Goal: Transaction & Acquisition: Download file/media

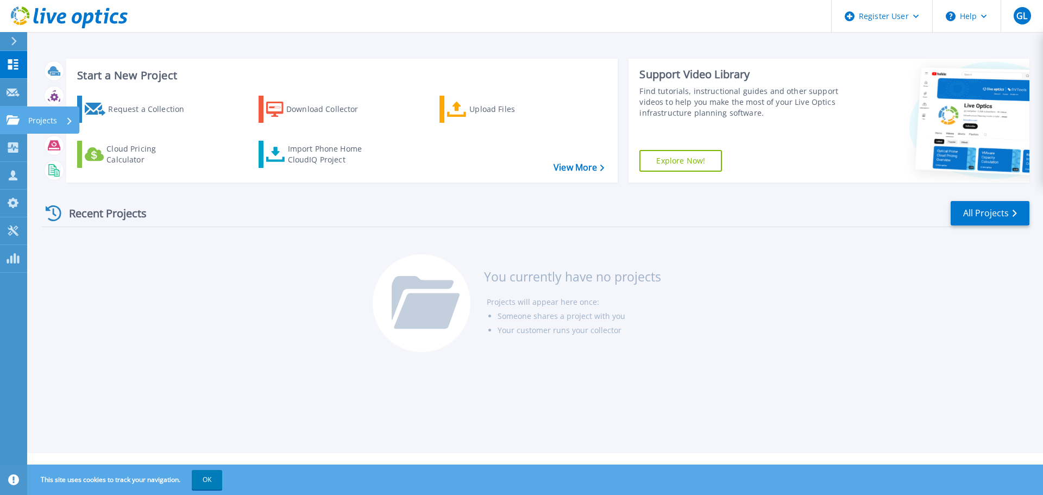
click at [11, 124] on icon at bounding box center [13, 119] width 13 height 9
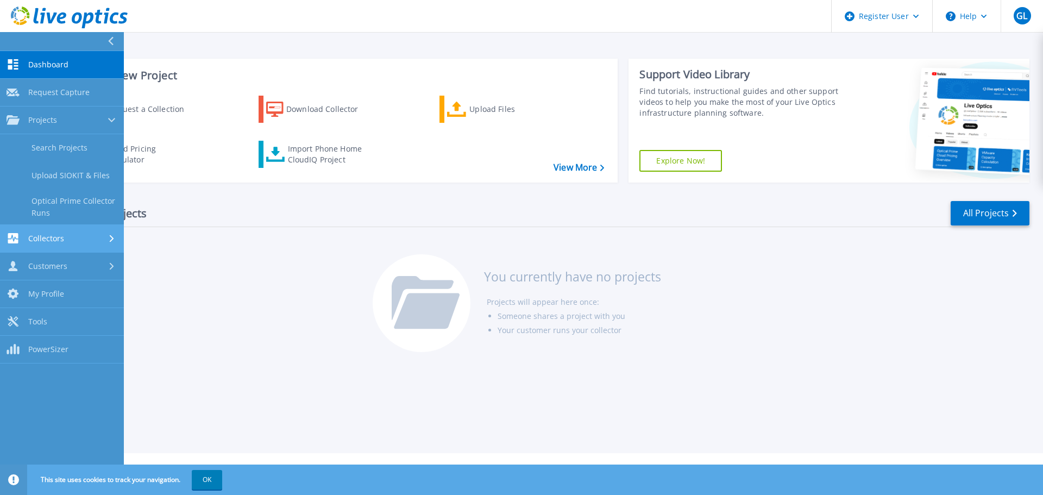
click at [12, 237] on icon at bounding box center [13, 238] width 13 height 10
click at [59, 225] on link "Data Domain Local Summary" at bounding box center [62, 234] width 124 height 35
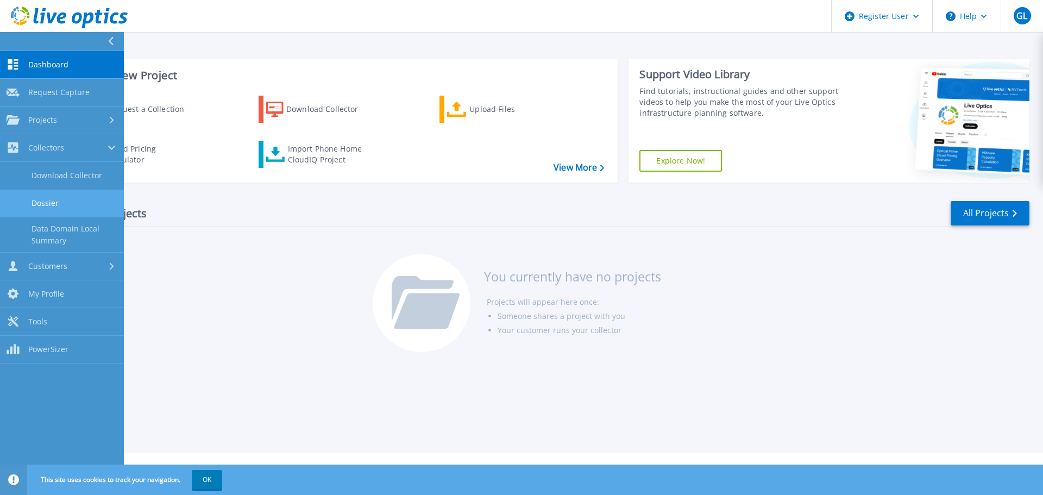
click at [50, 201] on link "Dossier" at bounding box center [62, 204] width 124 height 28
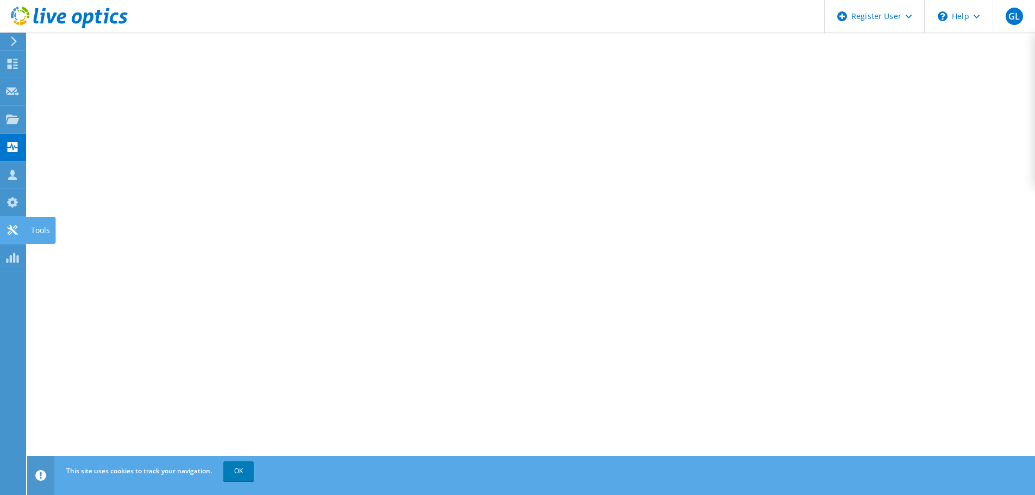
click at [7, 228] on icon at bounding box center [12, 230] width 13 height 10
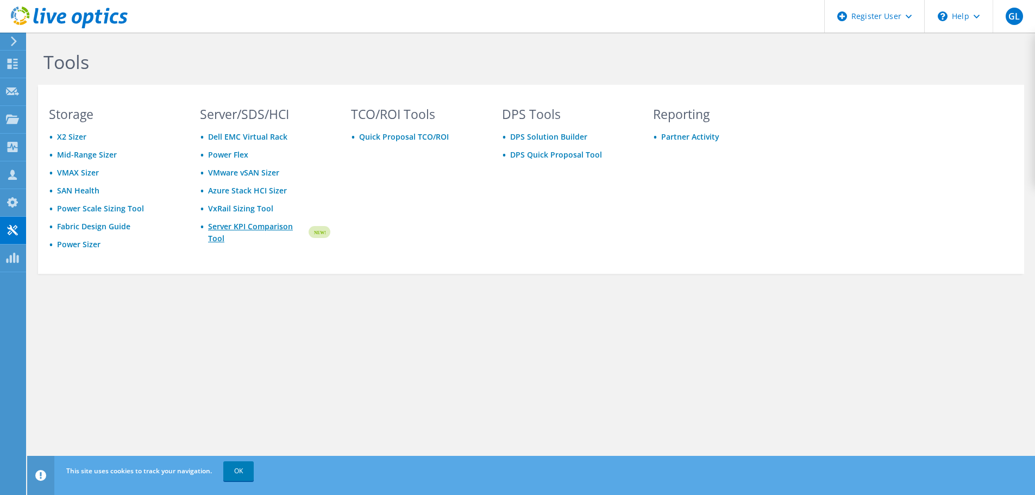
click at [241, 226] on link "Server KPI Comparison Tool" at bounding box center [257, 233] width 99 height 24
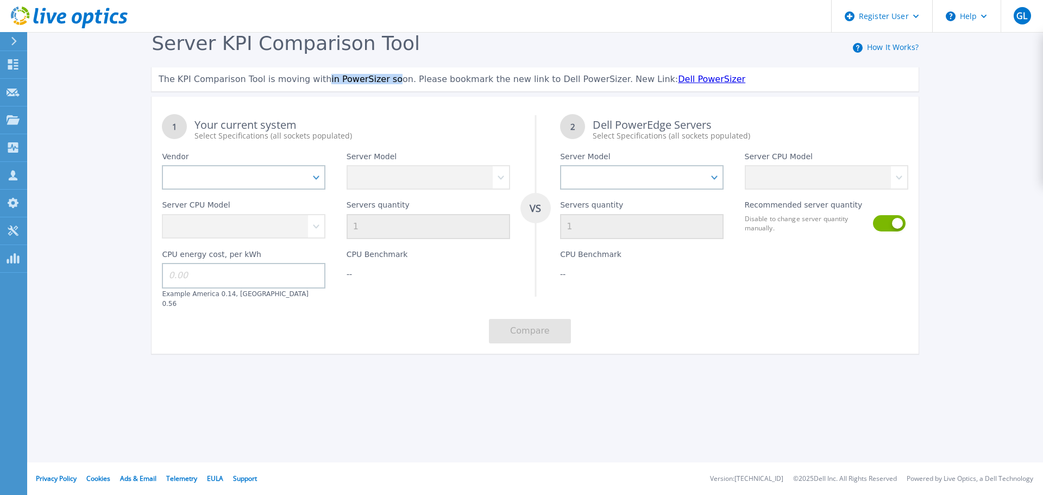
drag, startPoint x: 312, startPoint y: 82, endPoint x: 376, endPoint y: 85, distance: 64.2
click at [373, 84] on span "The KPI Comparison Tool is moving within PowerSizer soon. Please bookmark the n…" at bounding box center [418, 79] width 519 height 10
drag, startPoint x: 421, startPoint y: 83, endPoint x: 575, endPoint y: 85, distance: 154.3
click at [575, 85] on div "The KPI Comparison Tool is moving within PowerSizer soon. Please bookmark the n…" at bounding box center [535, 79] width 767 height 24
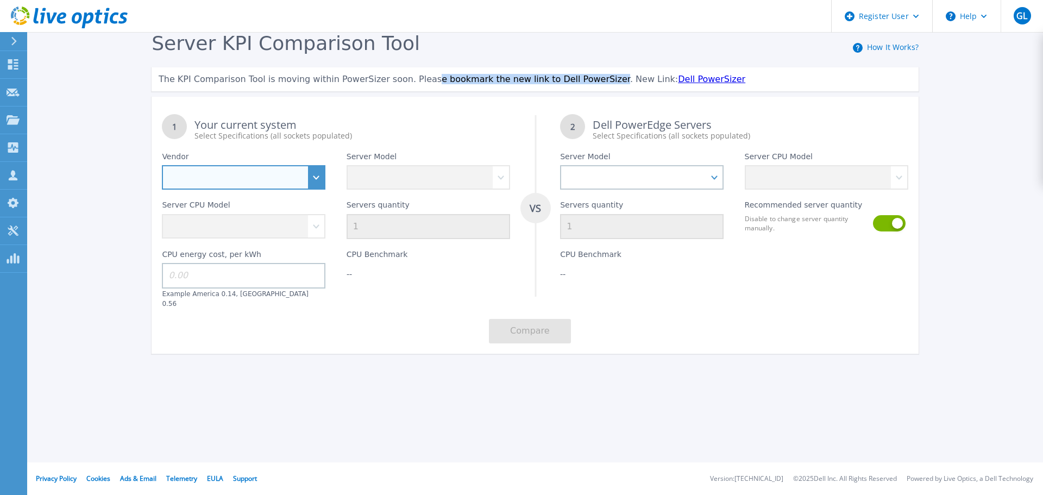
click at [206, 171] on select "Dell HPE Lenovo Supermicro" at bounding box center [243, 177] width 163 height 24
select select "HPE"
click at [162, 166] on select "Dell HPE Lenovo Supermicro" at bounding box center [243, 177] width 163 height 24
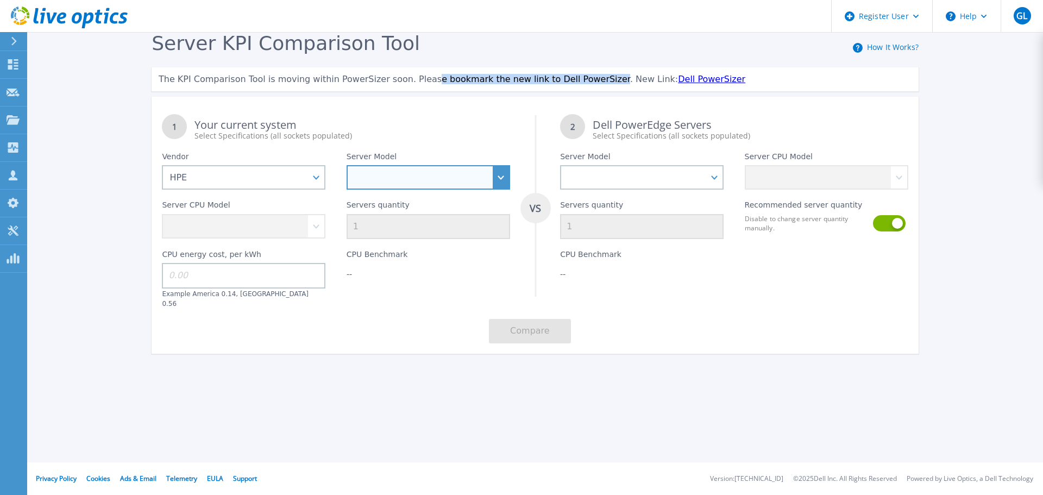
click at [385, 180] on select at bounding box center [428, 177] width 163 height 24
select select "DL145"
click at [347, 166] on select "Cloudline CL3150 Compute Scale-up Server 3200 DL110 DL145 DL20 DL320 DL325 DL34…" at bounding box center [428, 177] width 163 height 24
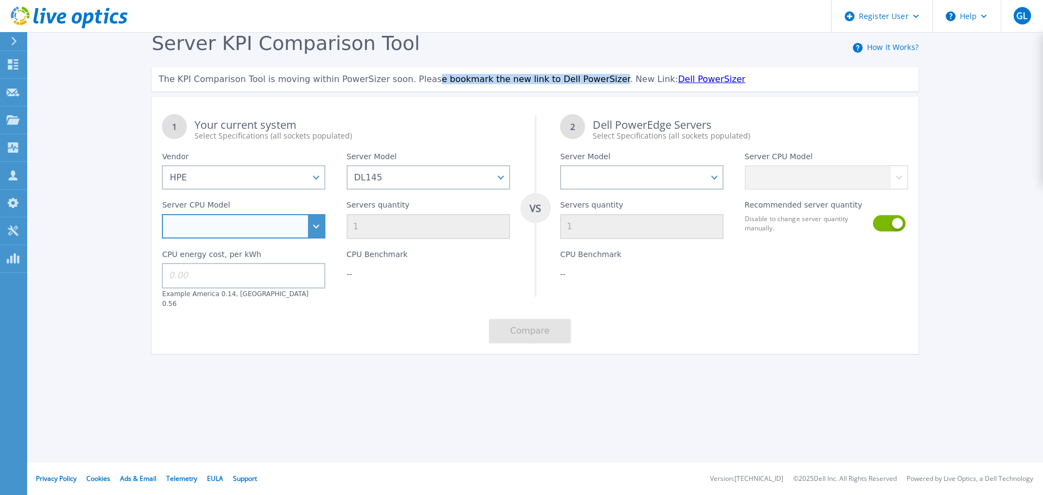
click at [273, 229] on select "AMD EPYC 8124P 2.45GHz AMD EPYC 8024P 2.4GHz AMD EPYC 8224P 2.55GHz AMD EPYC 82…" at bounding box center [243, 226] width 163 height 24
select select "335622"
click at [162, 215] on select "AMD EPYC 8124P 2.45GHz AMD EPYC 8024P 2.4GHz AMD EPYC 8224P 2.55GHz AMD EPYC 82…" at bounding box center [243, 226] width 163 height 24
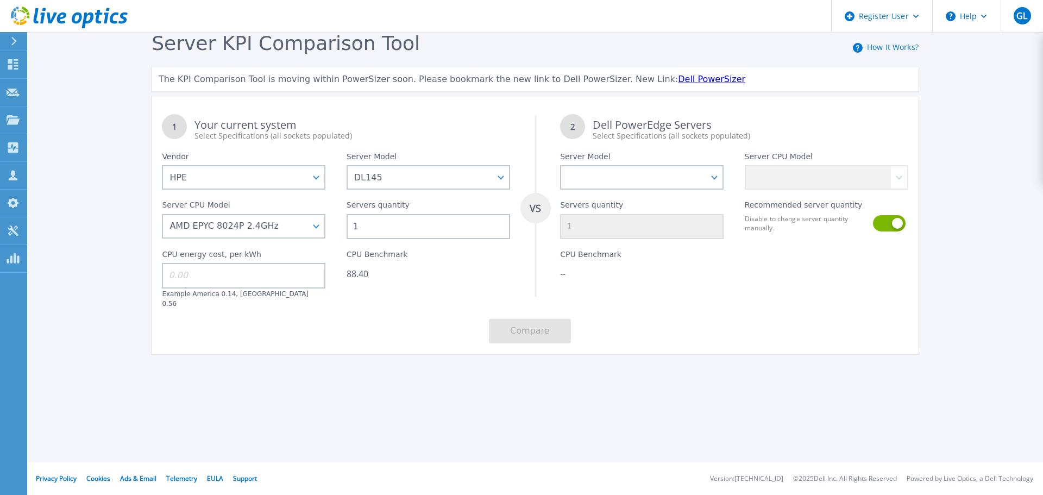
click at [247, 278] on input at bounding box center [243, 275] width 163 height 25
click at [635, 176] on select "PowerEdge C6520 PowerEdge C6525 PowerEdge HS5610 PowerEdge HS5620 PowerEdge R24…" at bounding box center [641, 177] width 163 height 24
select select "PowerEdge C6525"
click at [560, 166] on select "PowerEdge C6520 PowerEdge C6525 PowerEdge HS5610 PowerEdge HS5620 PowerEdge R24…" at bounding box center [641, 177] width 163 height 24
click at [801, 173] on select "AMD EPYC 7443P 2.85GHz AMD EPYC 7642 2.3GHz AMD EPYC 7763 2.45GHz AMD EPYC 7262…" at bounding box center [826, 177] width 163 height 24
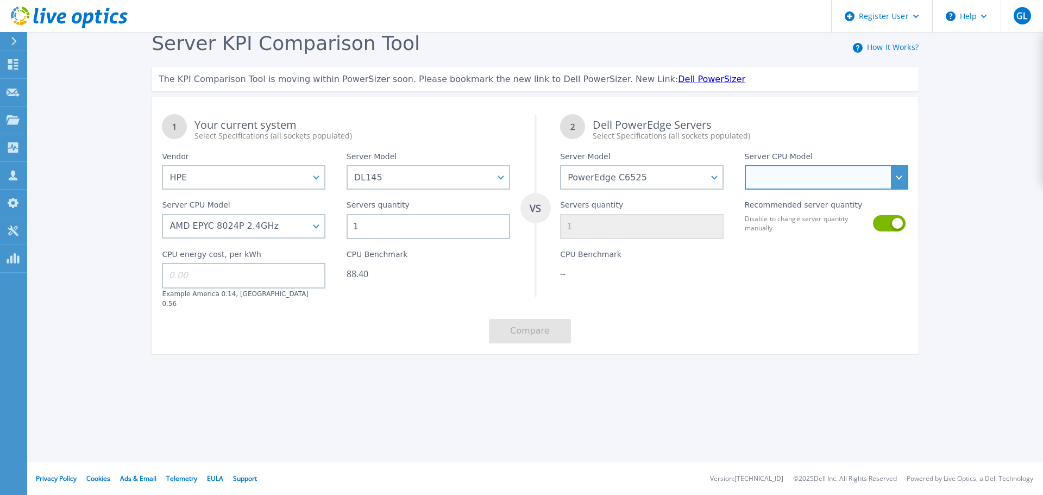
select select "337145"
click at [745, 166] on select "AMD EPYC 7443P 2.85GHz AMD EPYC 7642 2.3GHz AMD EPYC 7763 2.45GHz AMD EPYC 7262…" at bounding box center [826, 177] width 163 height 24
click at [259, 284] on input at bounding box center [243, 275] width 163 height 25
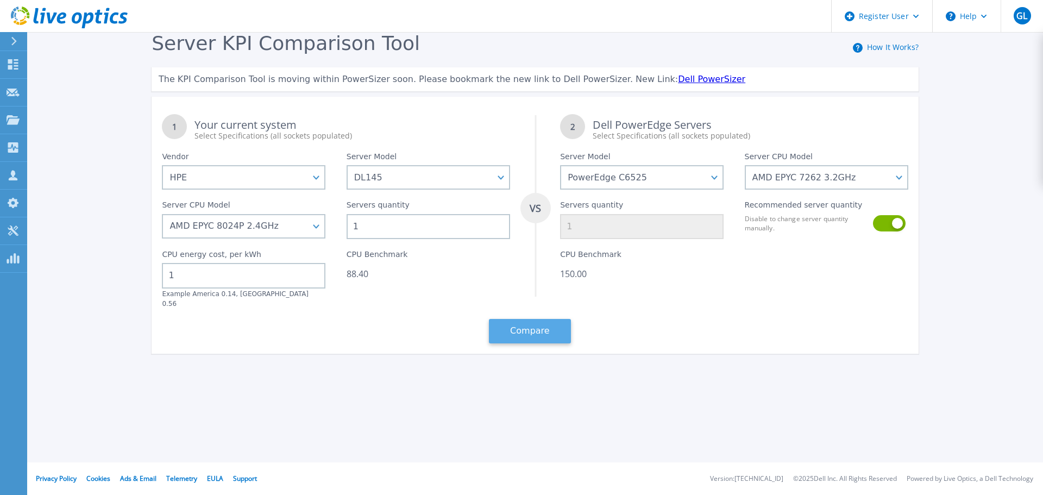
type input "1"
click at [491, 323] on button "Compare" at bounding box center [530, 331] width 82 height 24
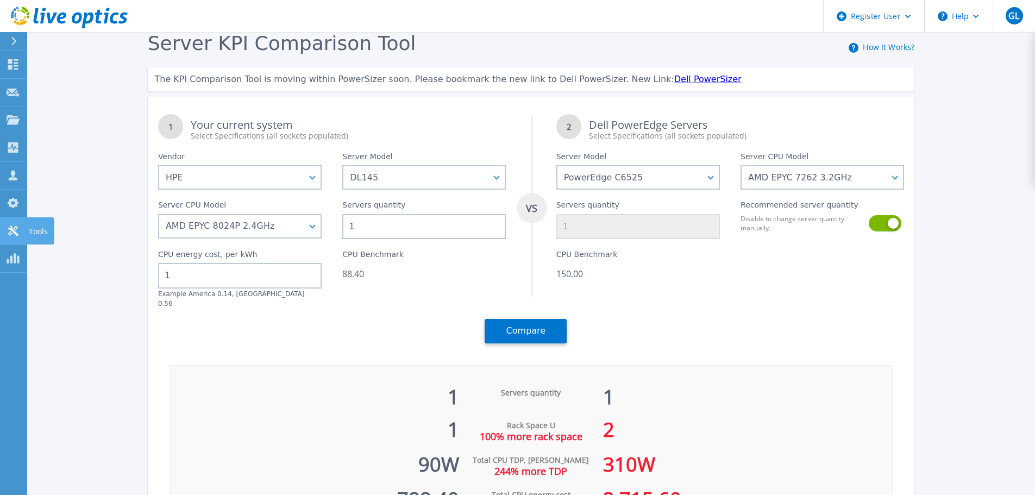
click at [12, 236] on link "Tools Tools" at bounding box center [13, 231] width 27 height 28
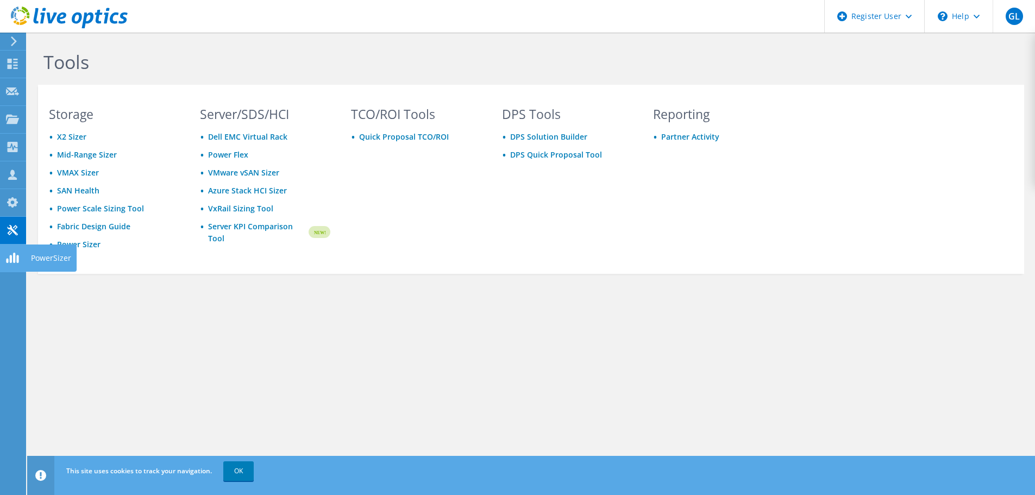
click at [10, 259] on use at bounding box center [12, 258] width 12 height 10
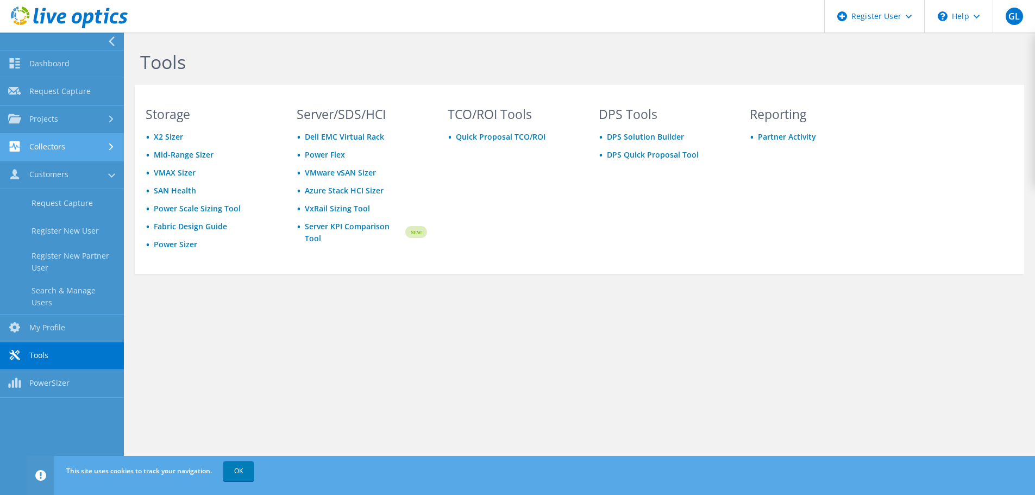
click at [72, 145] on link "Collectors" at bounding box center [62, 148] width 124 height 28
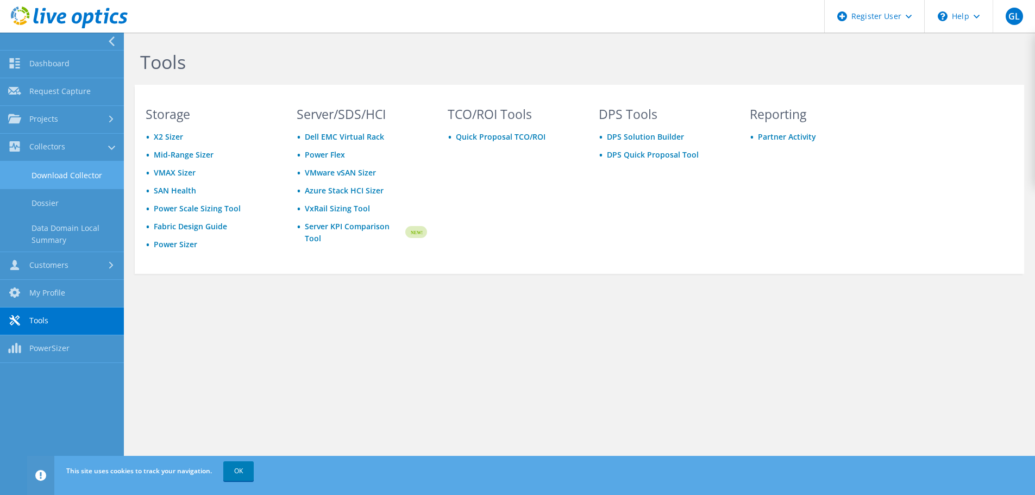
click at [60, 174] on link "Download Collector" at bounding box center [62, 175] width 124 height 28
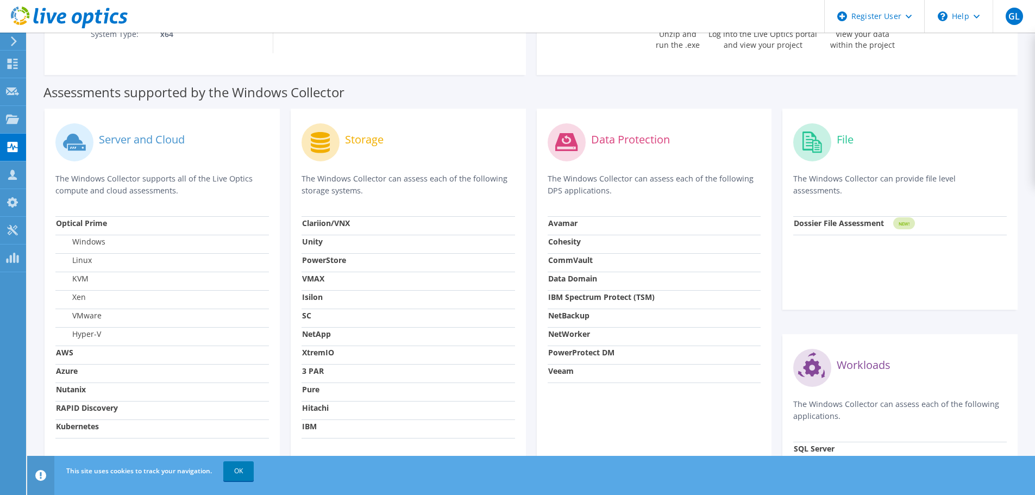
scroll to position [272, 0]
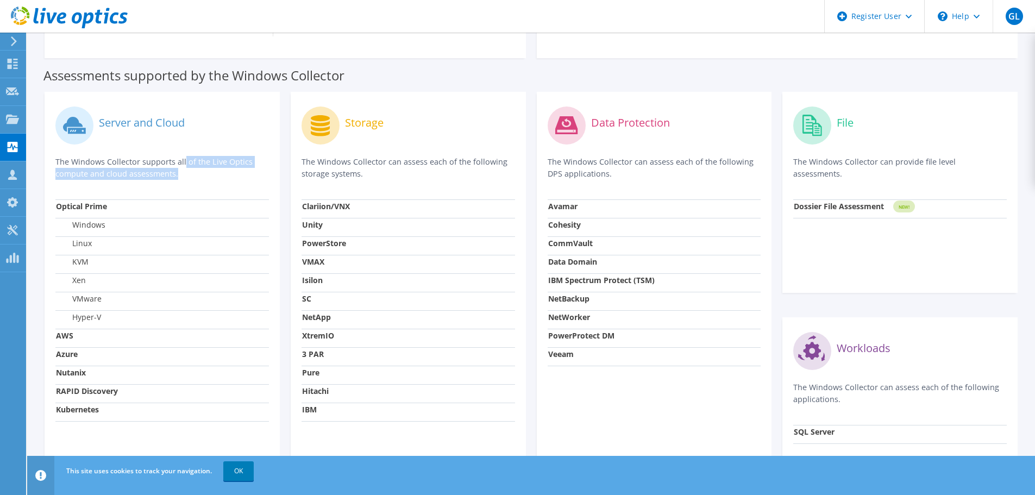
drag, startPoint x: 76, startPoint y: 158, endPoint x: 167, endPoint y: 180, distance: 93.4
click at [167, 180] on div "Server and Cloud The Windows Collector supports all of the Live Optics compute …" at bounding box center [161, 151] width 213 height 97
drag, startPoint x: 75, startPoint y: 207, endPoint x: 111, endPoint y: 209, distance: 35.9
click at [111, 209] on td "Optical Prime" at bounding box center [161, 208] width 213 height 18
click at [75, 390] on strong "RAPID Discovery" at bounding box center [87, 391] width 62 height 10
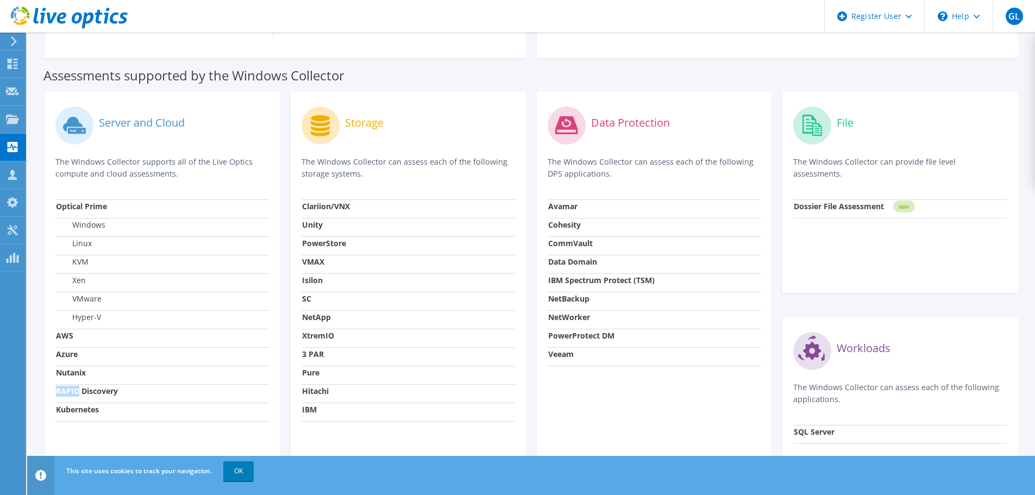
click at [75, 389] on strong "RAPID Discovery" at bounding box center [87, 391] width 62 height 10
click at [91, 386] on strong "RAPID Discovery" at bounding box center [87, 391] width 62 height 10
click at [79, 361] on td "Azure" at bounding box center [161, 356] width 213 height 18
click at [73, 350] on strong "Azure" at bounding box center [67, 354] width 22 height 10
click at [69, 336] on strong "AWS" at bounding box center [64, 335] width 17 height 10
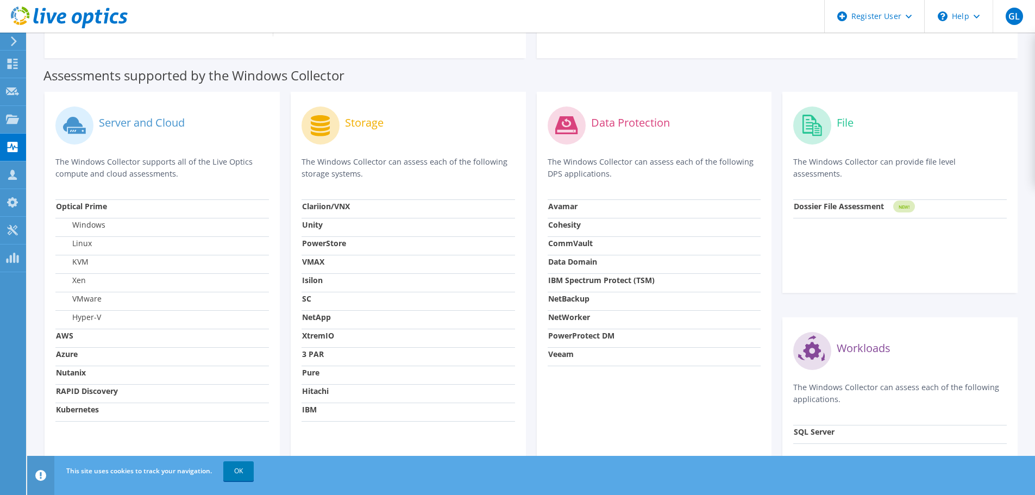
click at [70, 381] on td "Nutanix" at bounding box center [161, 375] width 213 height 18
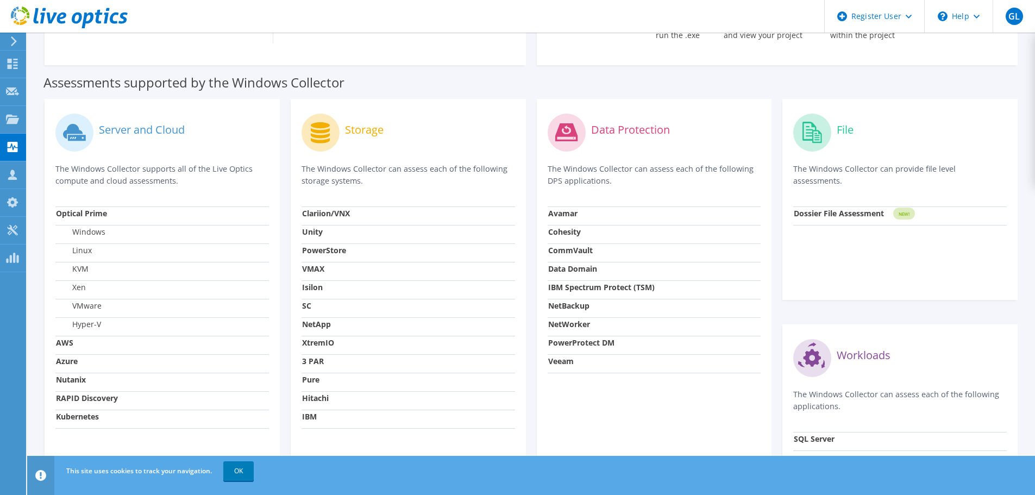
scroll to position [326, 0]
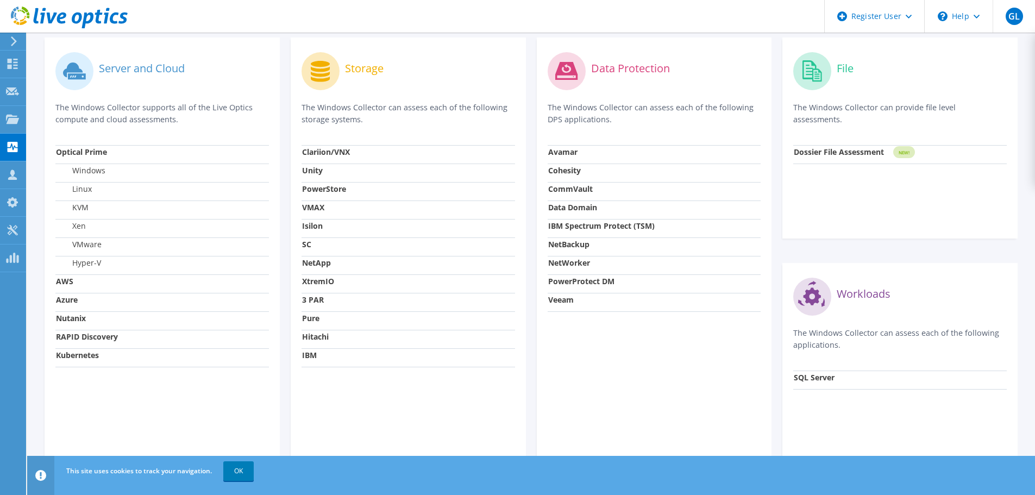
click at [65, 299] on strong "Azure" at bounding box center [67, 299] width 22 height 10
click at [67, 279] on strong "AWS" at bounding box center [64, 281] width 17 height 10
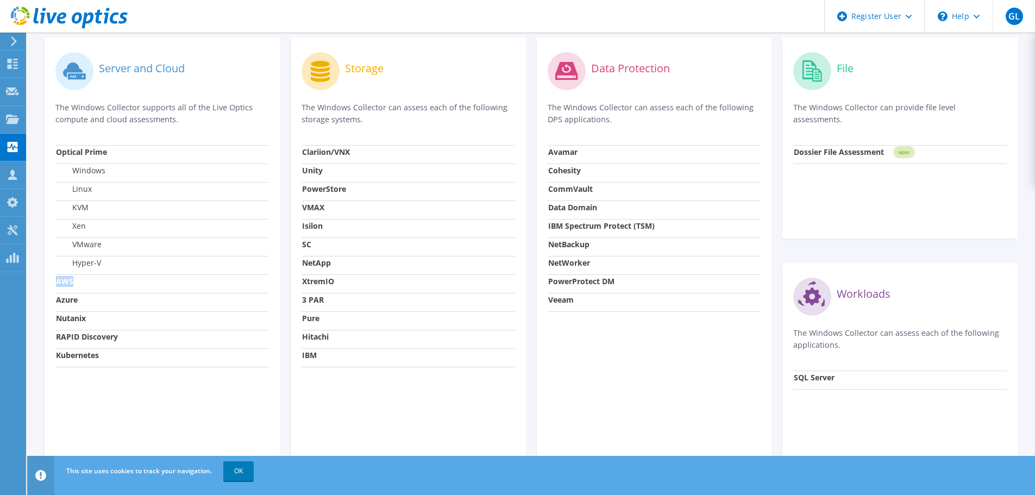
click at [67, 279] on strong "AWS" at bounding box center [64, 281] width 17 height 10
click at [87, 147] on strong "Optical Prime" at bounding box center [81, 152] width 51 height 10
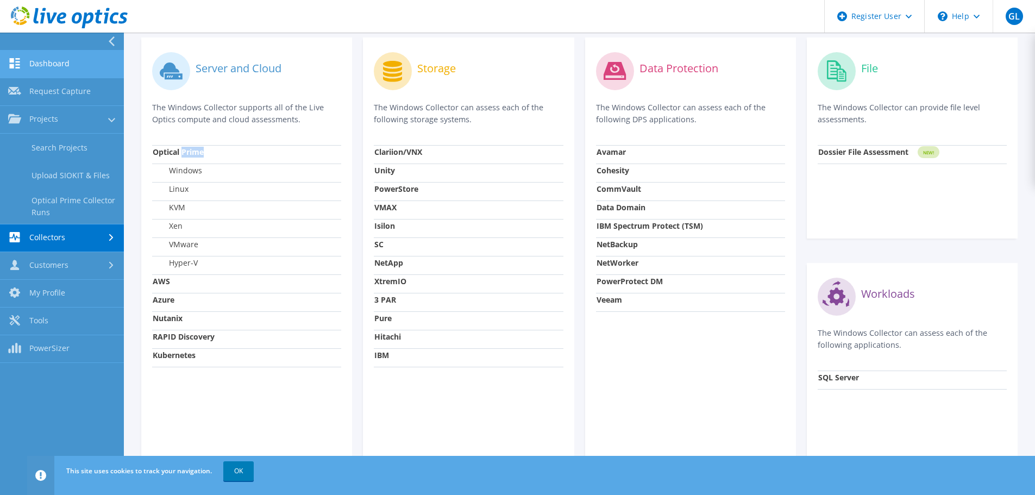
click at [57, 64] on link "Dashboard" at bounding box center [62, 65] width 124 height 28
